Goal: Obtain resource: Obtain resource

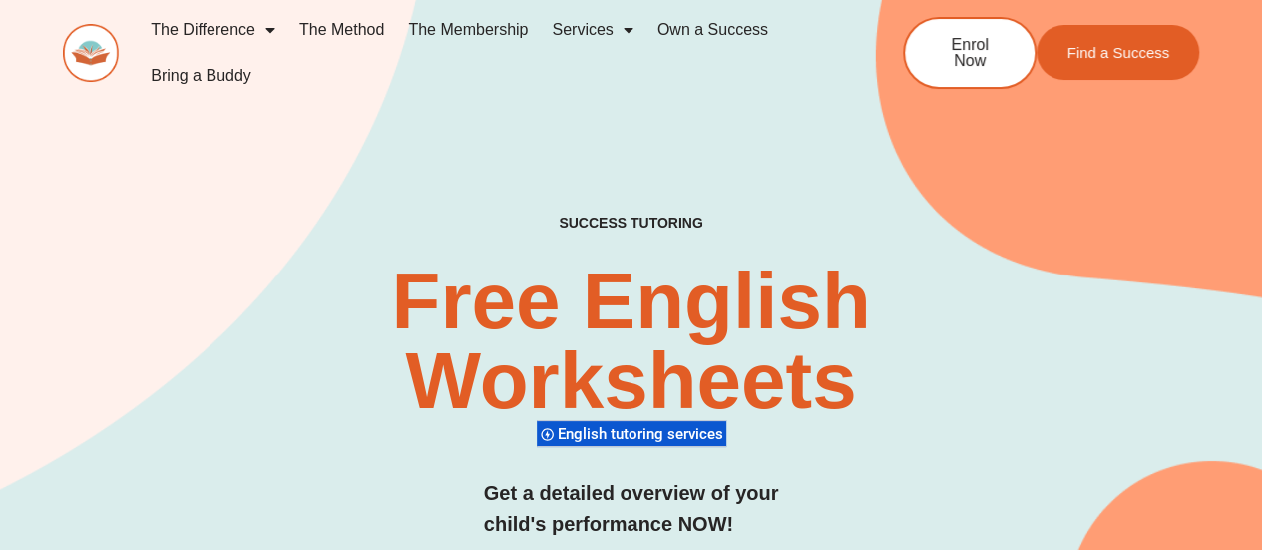
click at [875, 336] on h2 "Free English Worksheets​" at bounding box center [630, 341] width 749 height 160
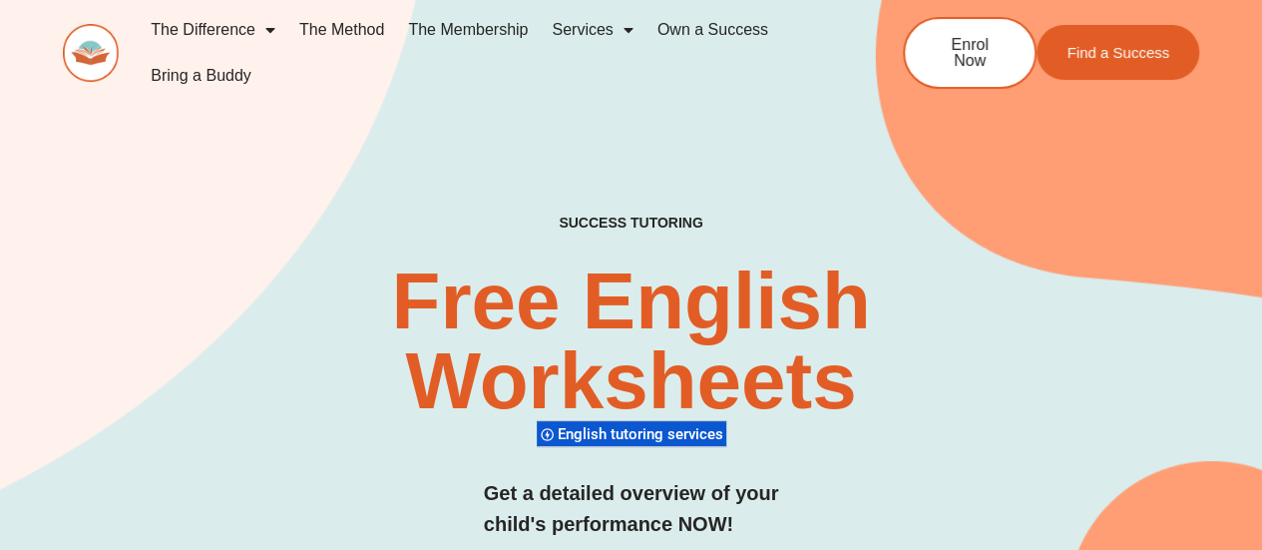
click at [875, 336] on h2 "Free English Worksheets​" at bounding box center [630, 341] width 749 height 160
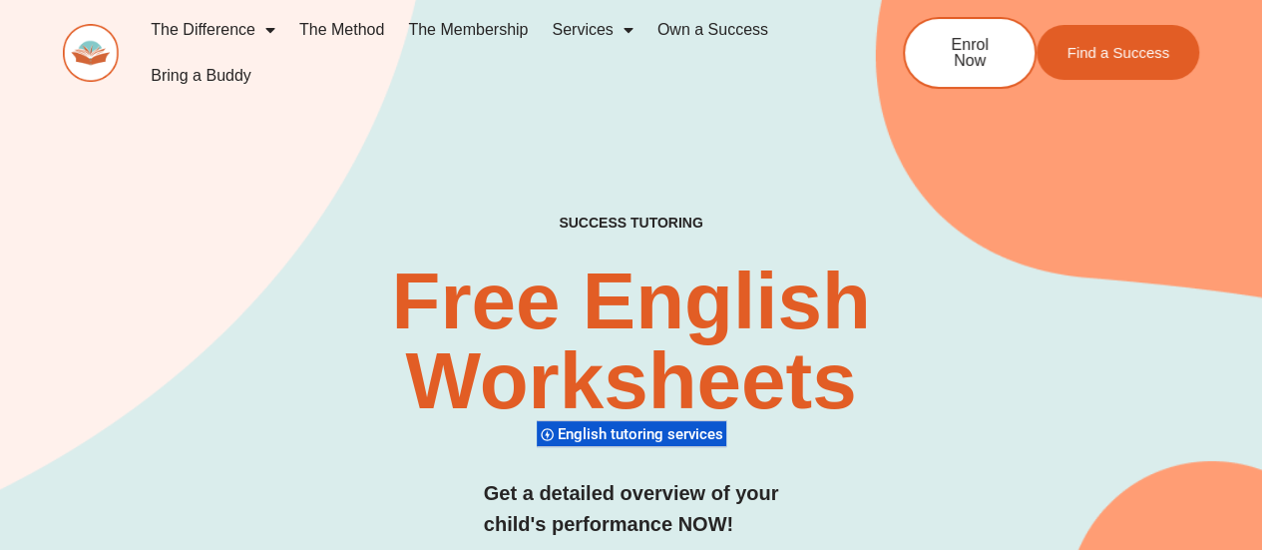
click at [875, 336] on h2 "Free English Worksheets​" at bounding box center [630, 341] width 749 height 160
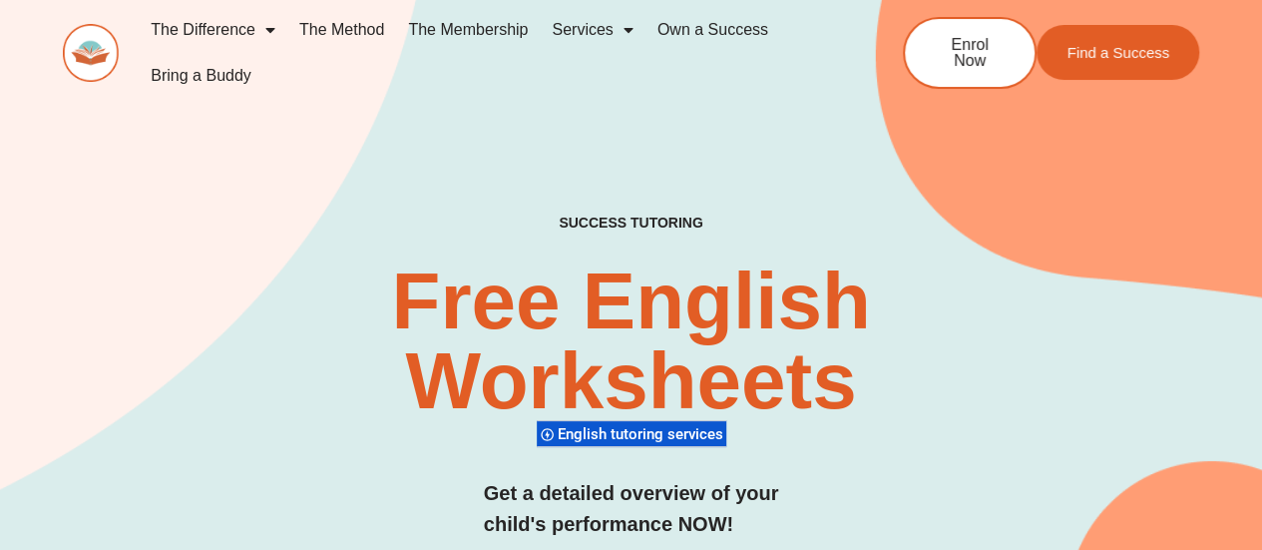
click at [875, 336] on h2 "Free English Worksheets​" at bounding box center [630, 341] width 749 height 160
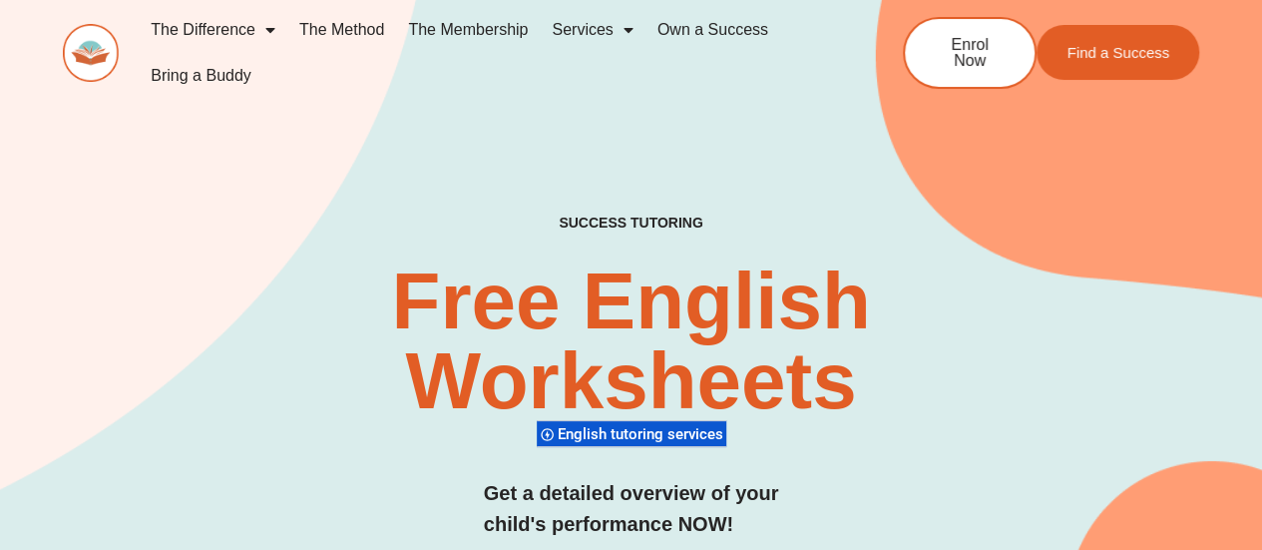
click at [875, 336] on h2 "Free English Worksheets​" at bounding box center [630, 341] width 749 height 160
